Goal: Find contact information: Find contact information

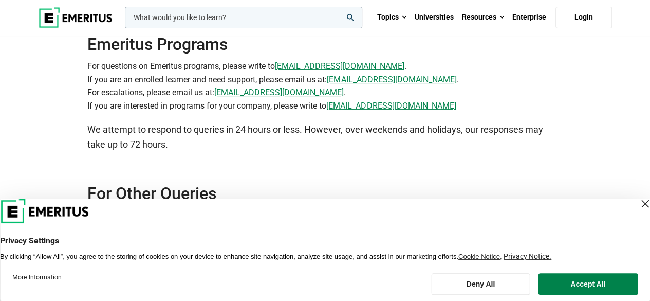
scroll to position [116, 0]
click at [638, 203] on div "Close Layer" at bounding box center [645, 203] width 14 height 14
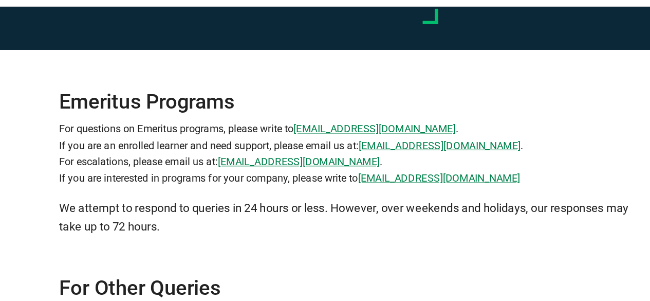
scroll to position [48, 0]
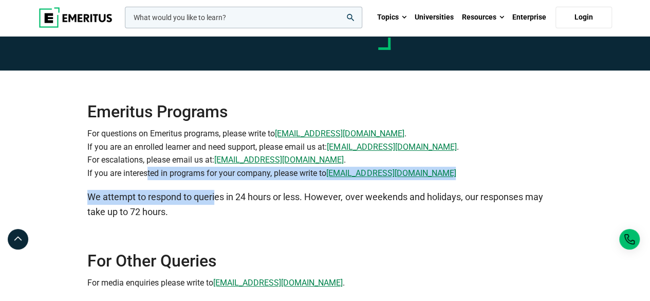
drag, startPoint x: 142, startPoint y: 174, endPoint x: 214, endPoint y: 189, distance: 72.9
click at [214, 189] on div "Emeritus Programs For questions on Emeritus programs, please write to info@emer…" at bounding box center [324, 144] width 475 height 149
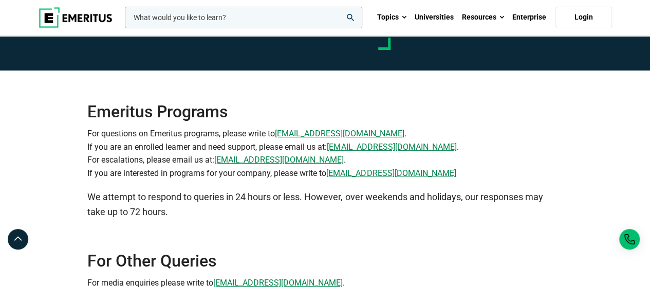
click at [282, 184] on div "Emeritus Programs For questions on Emeritus programs, please write to info@emer…" at bounding box center [324, 144] width 475 height 149
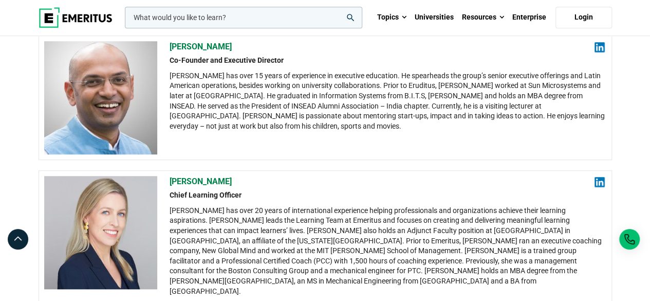
scroll to position [409, 0]
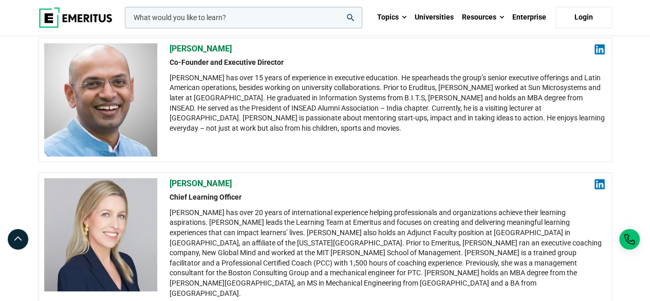
click at [602, 179] on img at bounding box center [600, 184] width 10 height 10
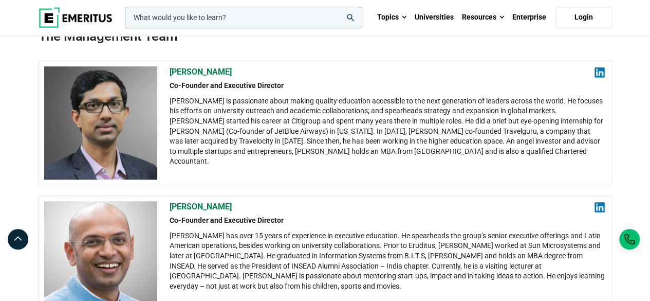
scroll to position [252, 0]
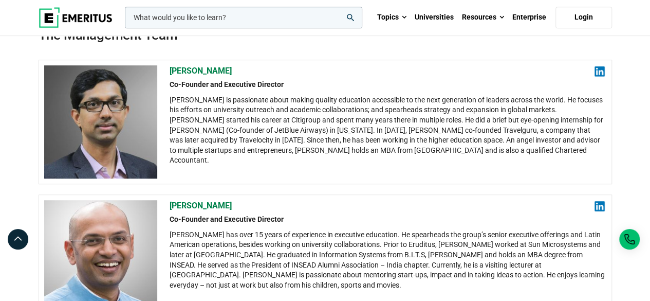
click at [596, 69] on img at bounding box center [600, 71] width 10 height 10
